Goal: Task Accomplishment & Management: Manage account settings

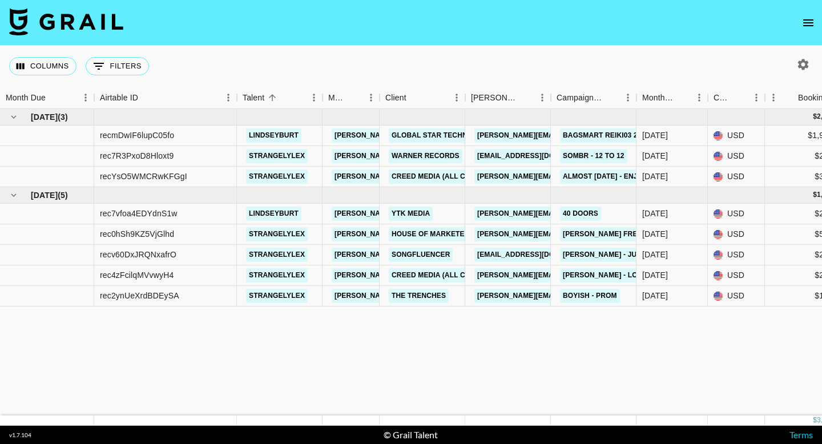
click at [807, 23] on icon "open drawer" at bounding box center [808, 23] width 14 height 14
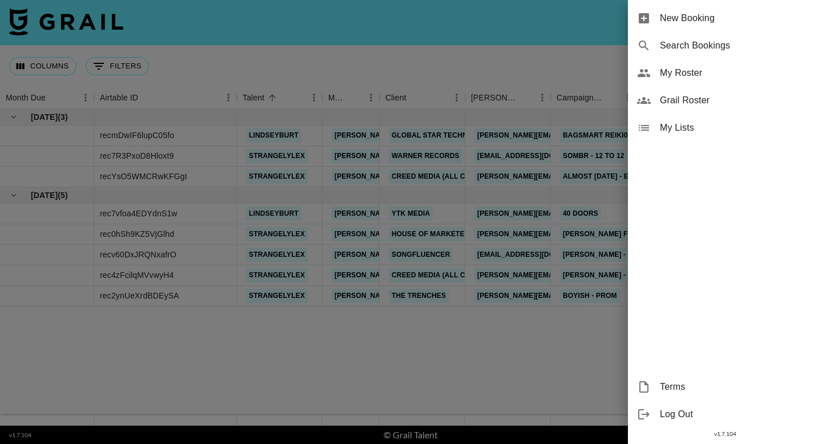
click at [702, 82] on div "My Roster" at bounding box center [725, 72] width 194 height 27
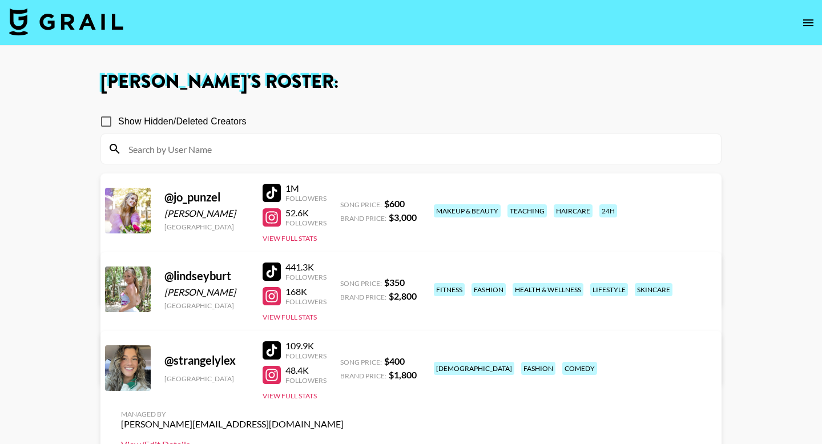
click at [344, 439] on link "View/Edit Details" at bounding box center [232, 444] width 223 height 11
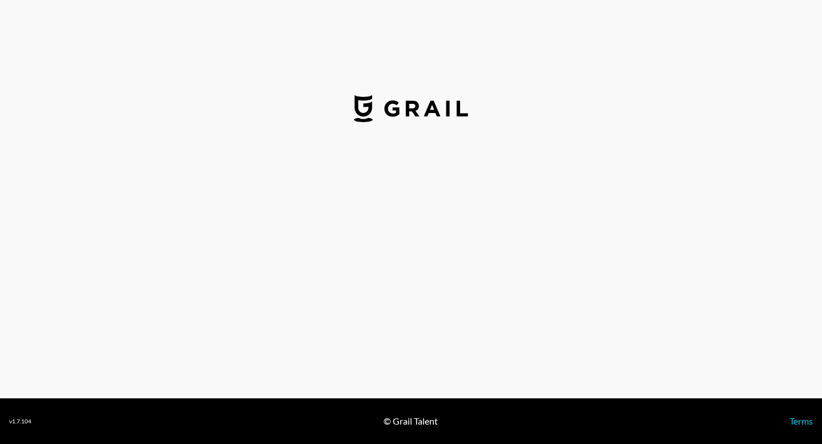
select select "USD"
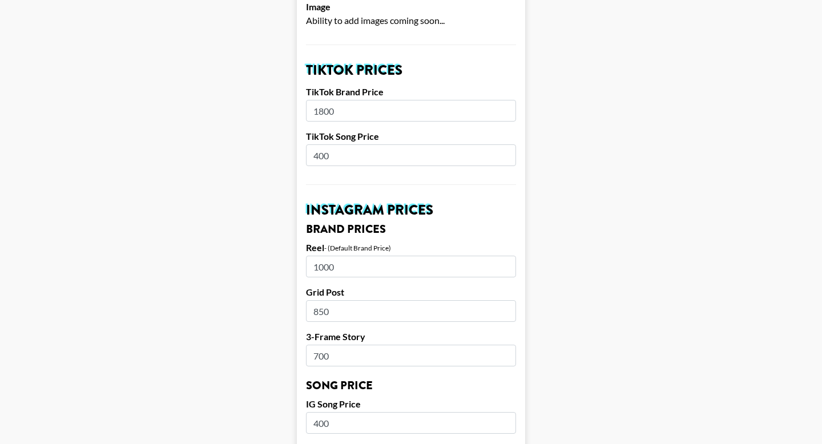
scroll to position [361, 0]
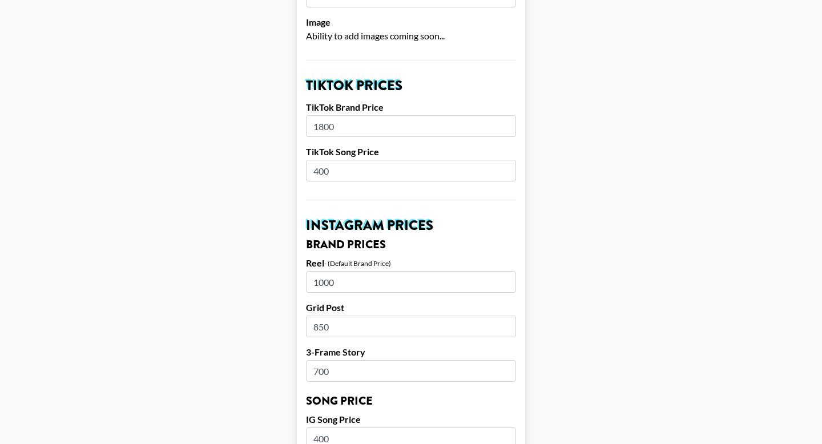
drag, startPoint x: 347, startPoint y: 112, endPoint x: 295, endPoint y: 108, distance: 52.1
click at [295, 108] on main "Airtable ID: recmJ9pKKt55inc18 Manager(s) [PERSON_NAME][EMAIL_ADDRESS][DOMAIN_N…" at bounding box center [411, 421] width 804 height 1437
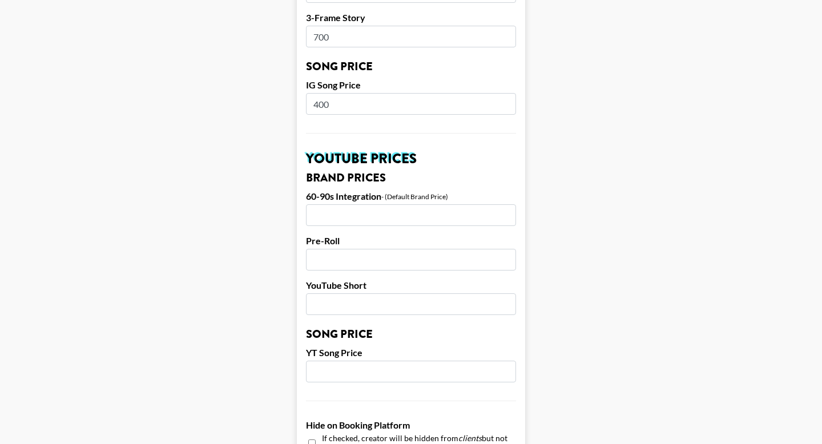
scroll to position [1104, 0]
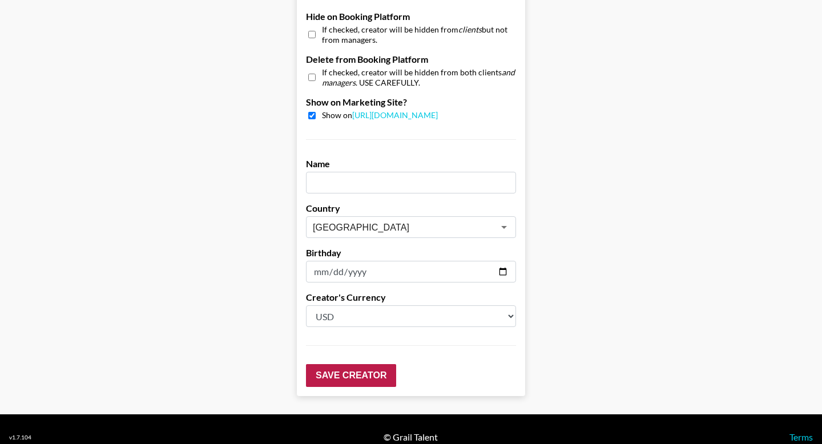
type input "2000"
click at [358, 364] on input "Save Creator" at bounding box center [351, 375] width 90 height 23
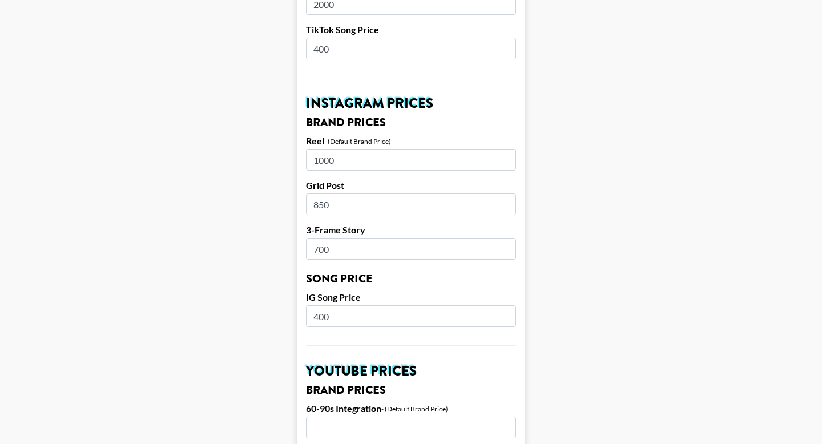
scroll to position [478, 0]
